Goal: Transaction & Acquisition: Purchase product/service

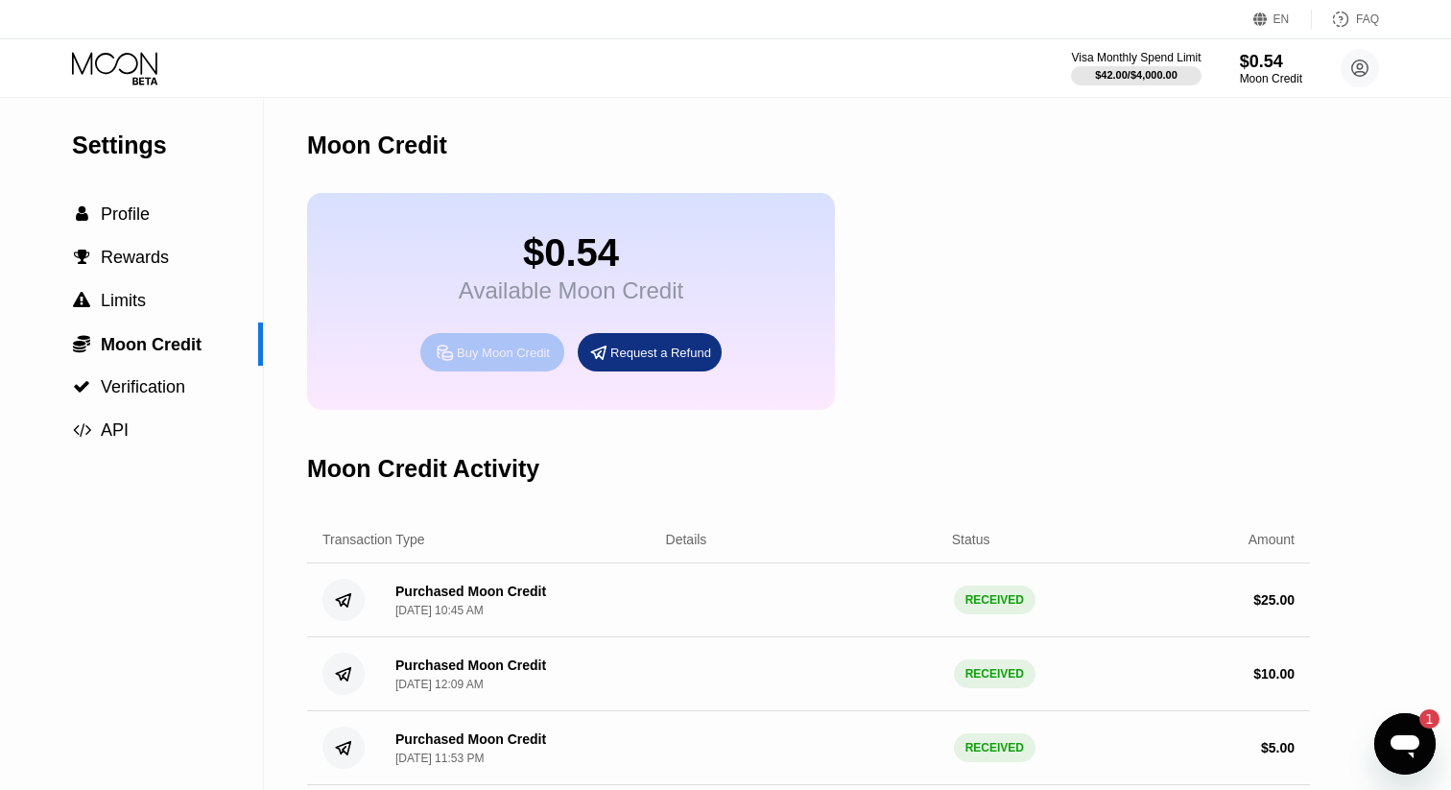
click at [513, 355] on div "Buy Moon Credit" at bounding box center [503, 352] width 93 height 16
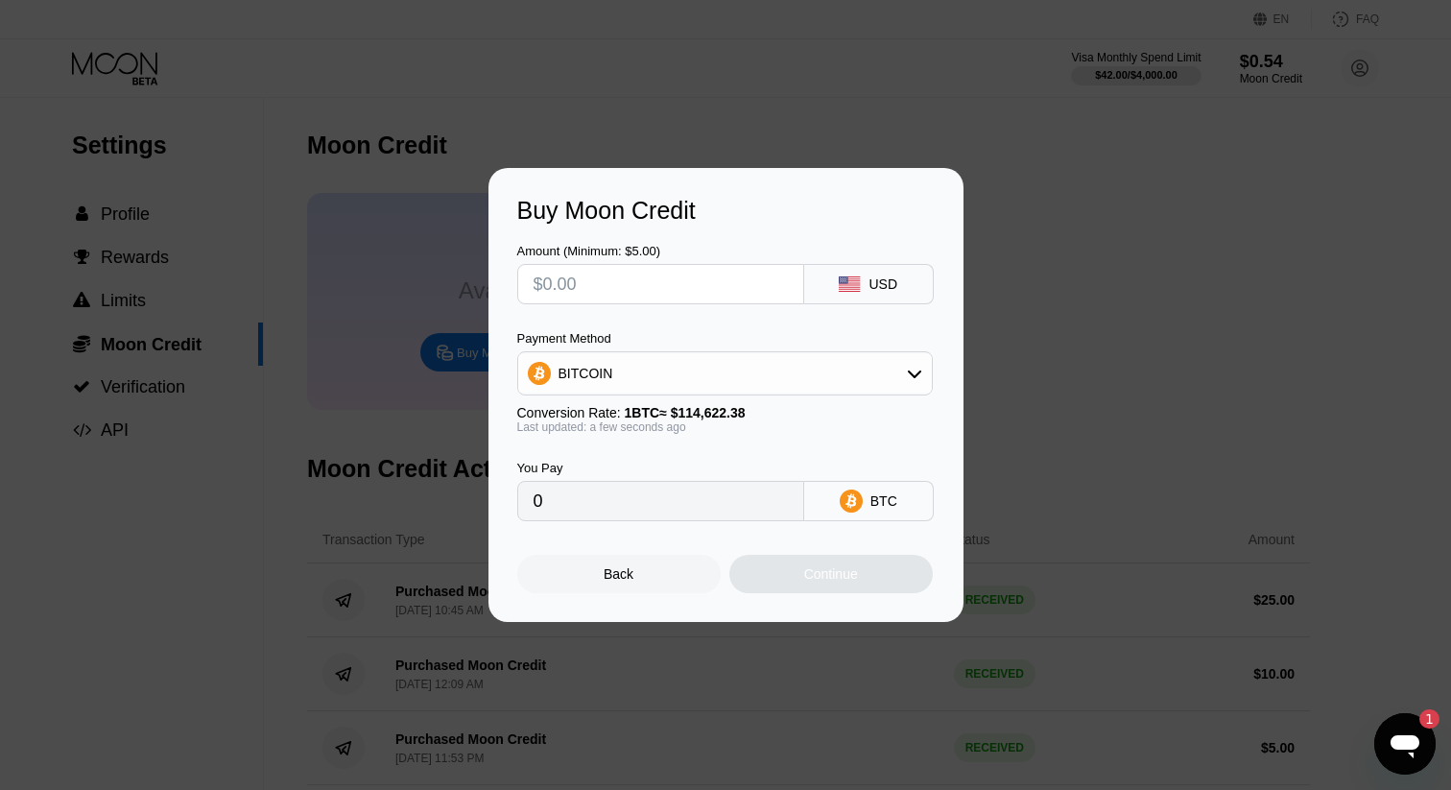
click at [696, 289] on input "text" at bounding box center [661, 284] width 254 height 38
type input "$5"
type input "0.00004363"
type input "$50"
type input "0.00043622"
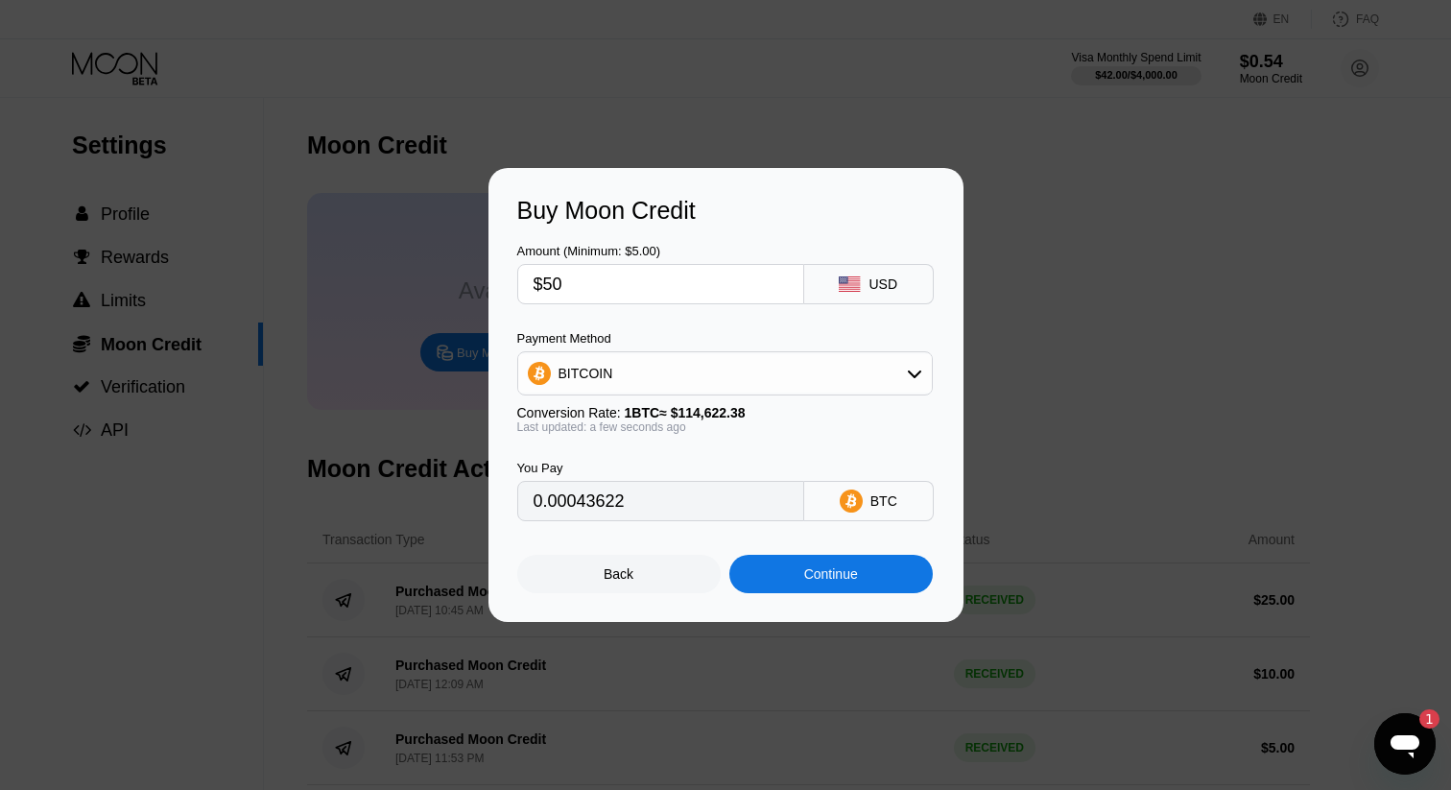
type input "$50"
click at [732, 379] on div "BITCOIN" at bounding box center [725, 373] width 414 height 38
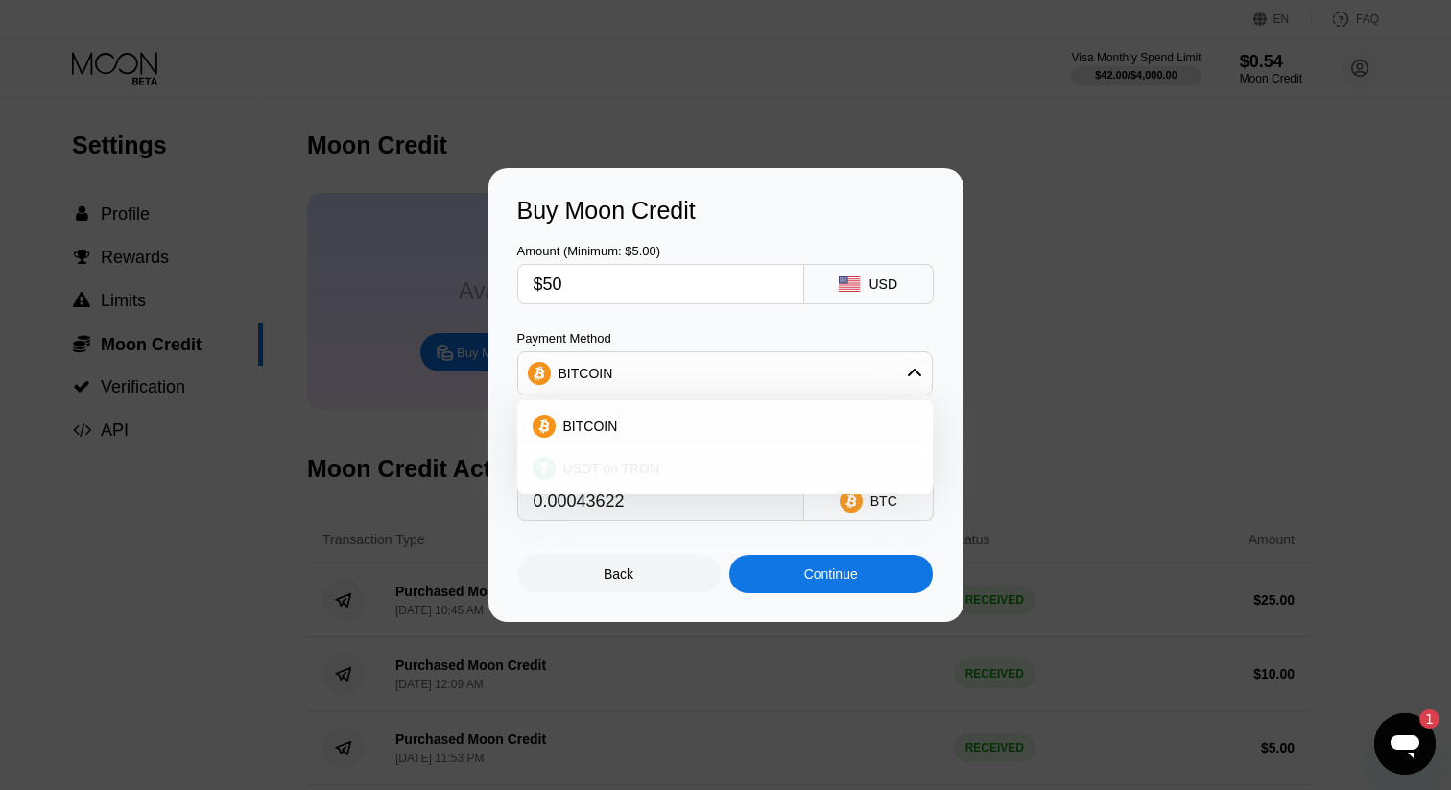
click at [676, 465] on div "USDT on TRON" at bounding box center [737, 468] width 362 height 15
type input "50.51"
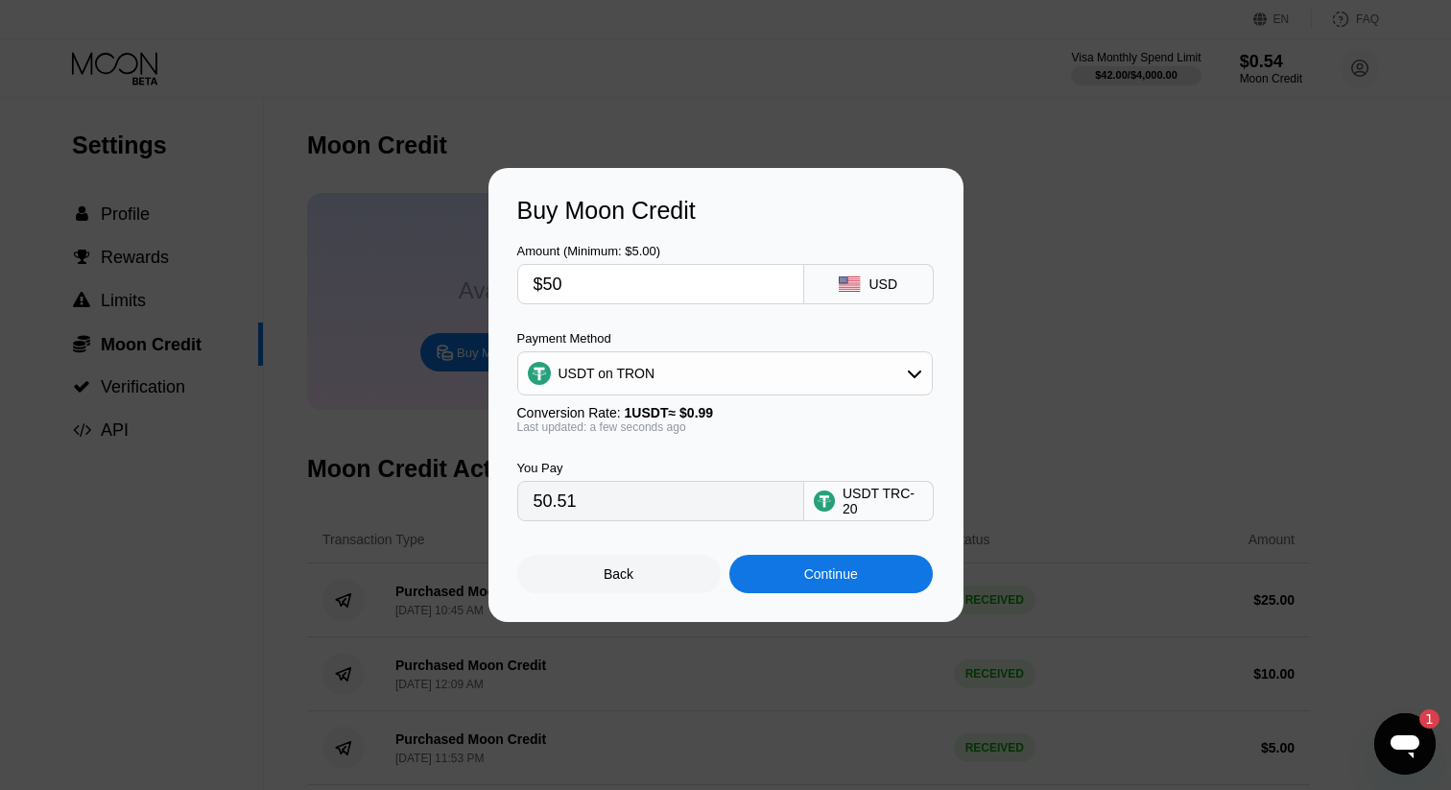
click at [861, 574] on div "Continue" at bounding box center [830, 574] width 203 height 38
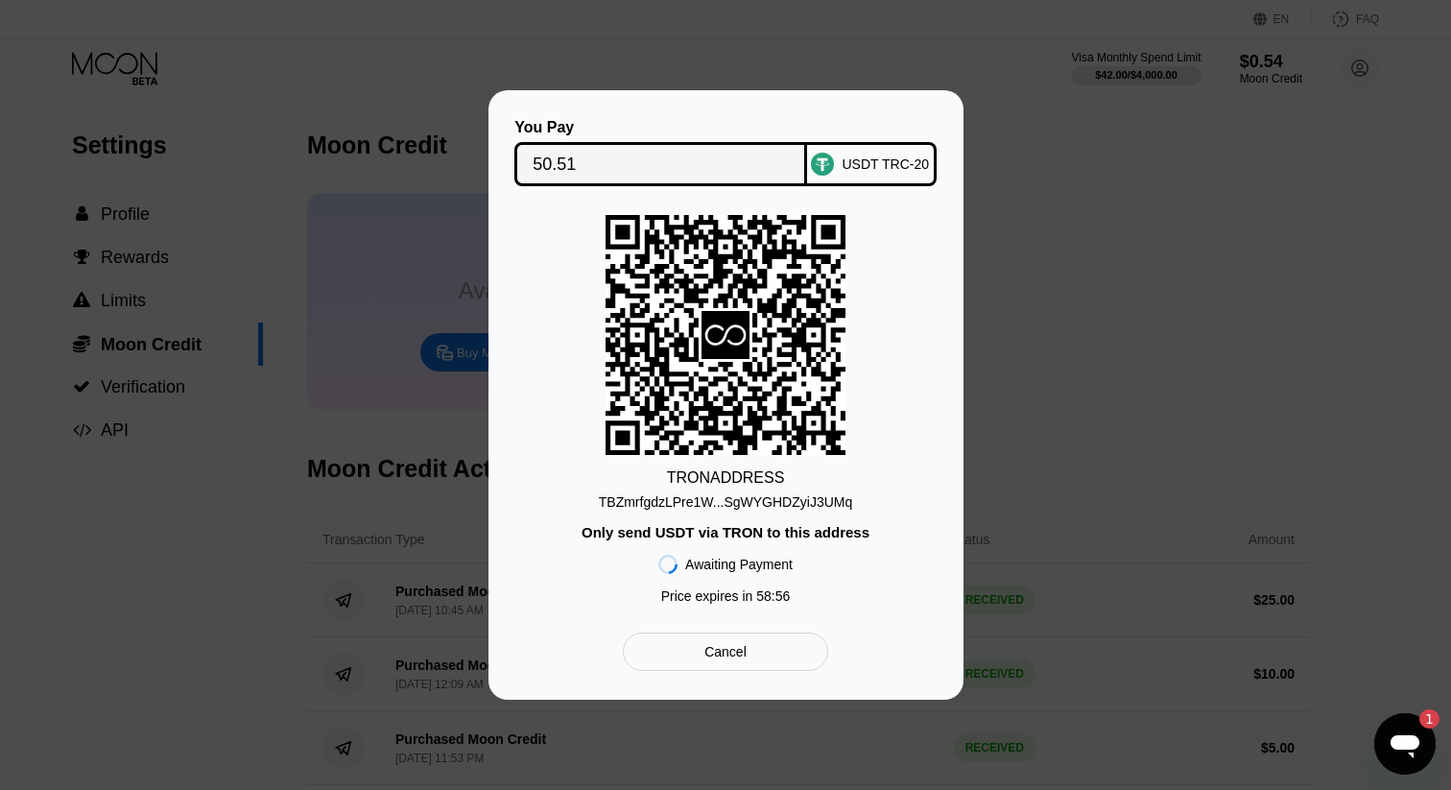
click at [780, 502] on div "TBZmrfgdzLPre1W...SgWYGHDZyiJ3UMq" at bounding box center [726, 501] width 254 height 15
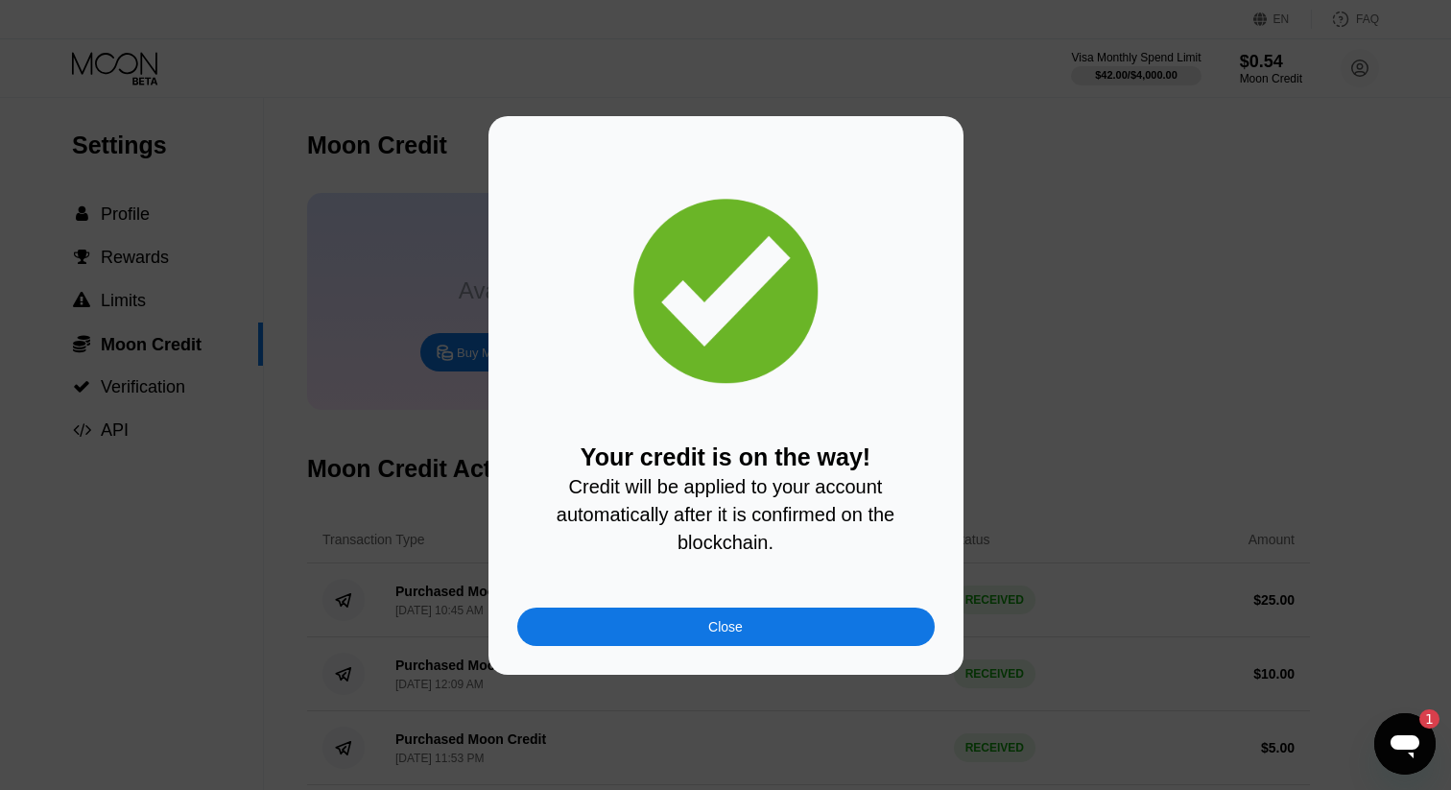
click at [716, 626] on div "Close" at bounding box center [725, 626] width 35 height 15
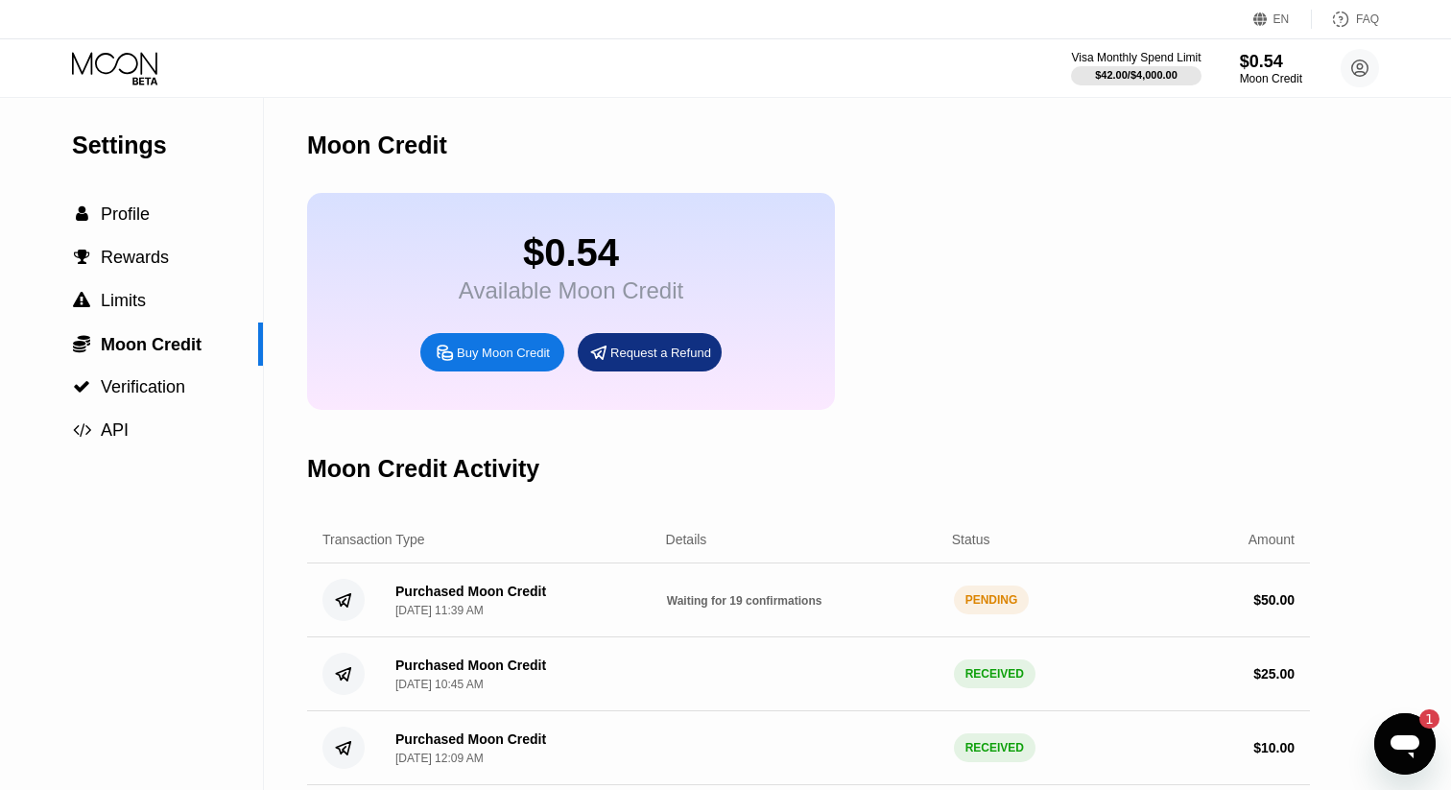
click at [684, 600] on span "Waiting for 19 confirmations" at bounding box center [744, 600] width 155 height 13
click at [346, 596] on circle at bounding box center [343, 600] width 42 height 42
click at [116, 63] on icon at bounding box center [114, 63] width 85 height 22
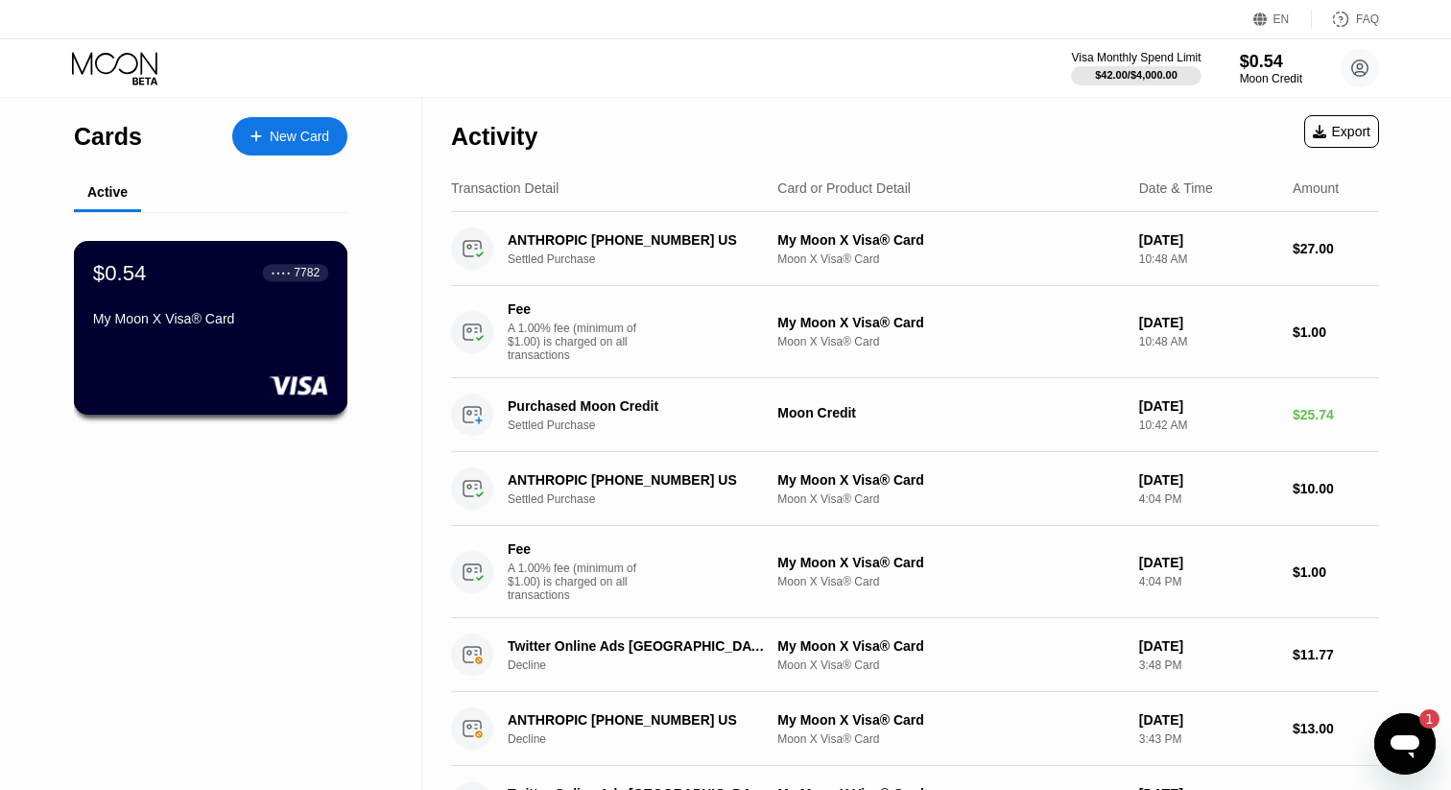
click at [130, 276] on div "$0.54" at bounding box center [120, 272] width 54 height 25
